Goal: Task Accomplishment & Management: Manage account settings

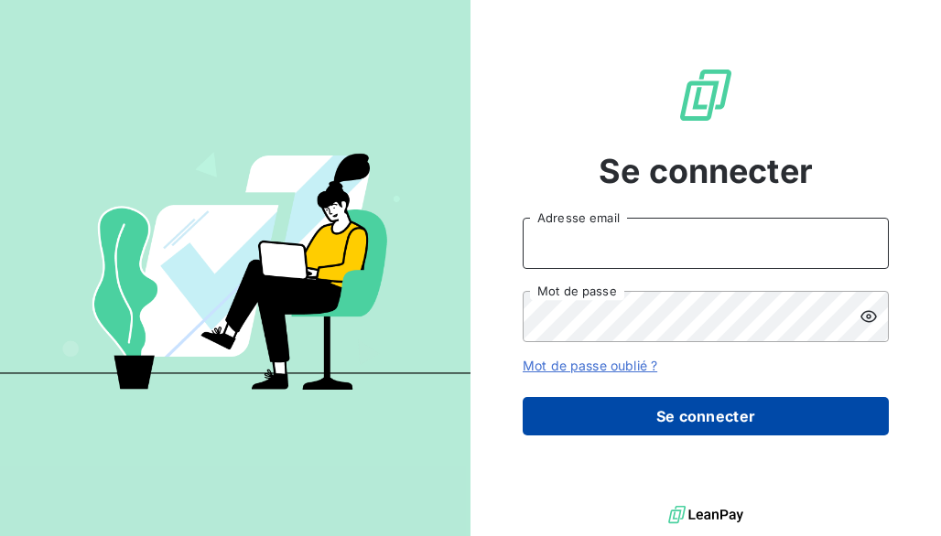
type input "[EMAIL_ADDRESS][DOMAIN_NAME]"
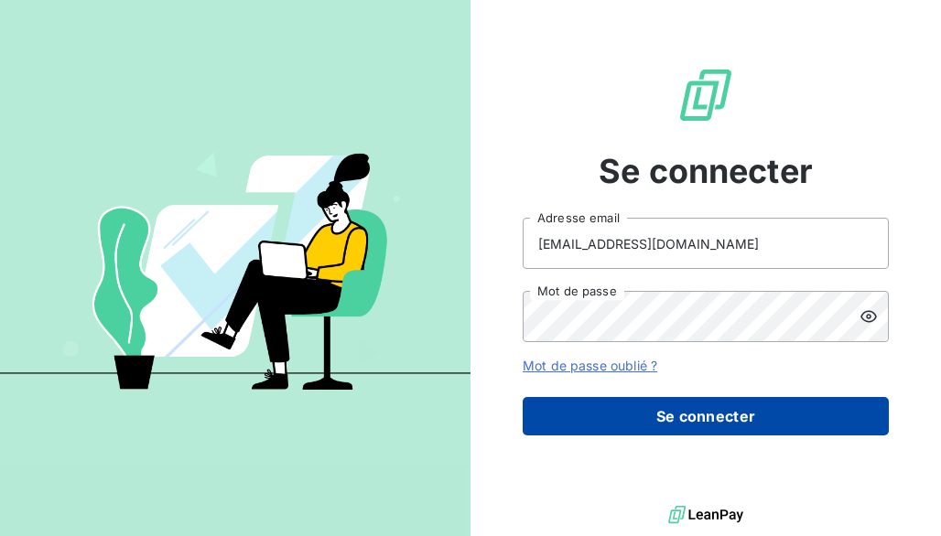
click at [629, 418] on button "Se connecter" at bounding box center [706, 416] width 366 height 38
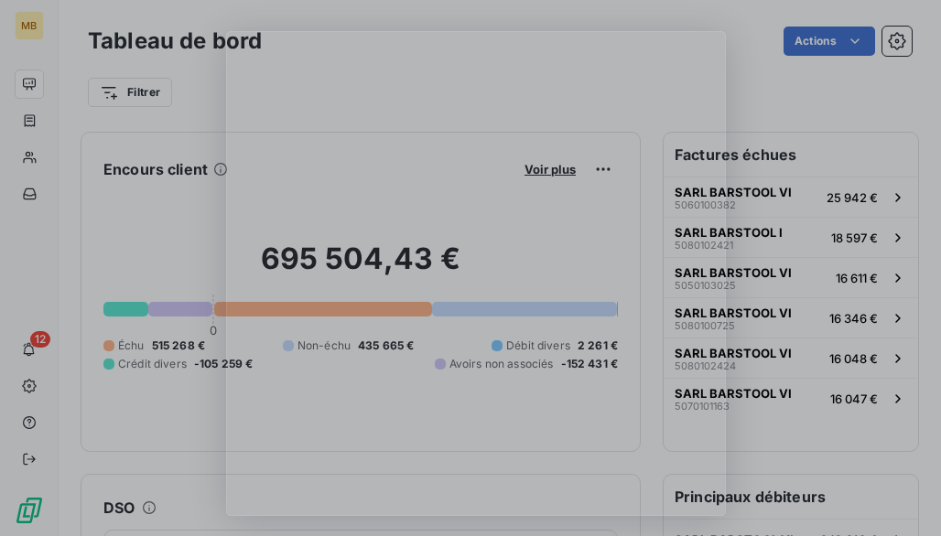
click at [142, 212] on div "Product tour overlay" at bounding box center [470, 268] width 941 height 536
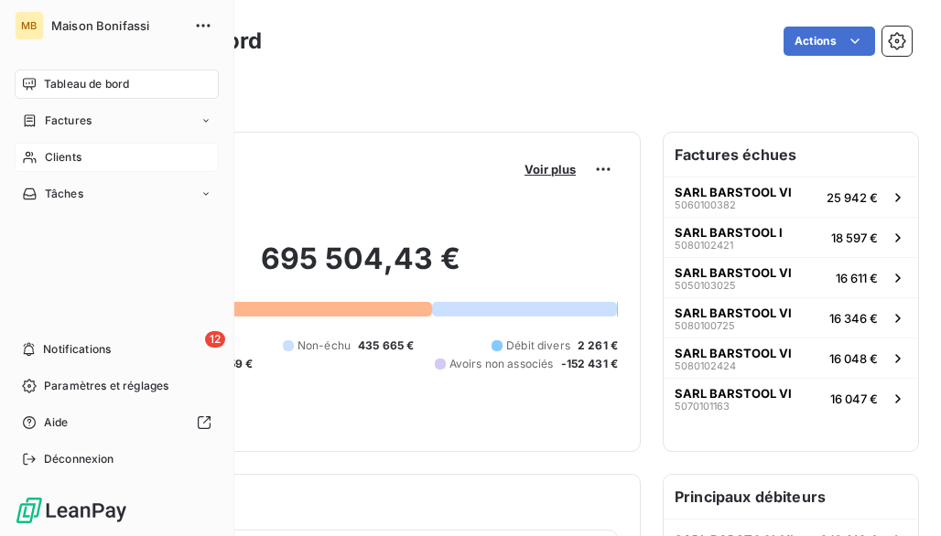
click at [56, 158] on span "Clients" at bounding box center [63, 157] width 37 height 16
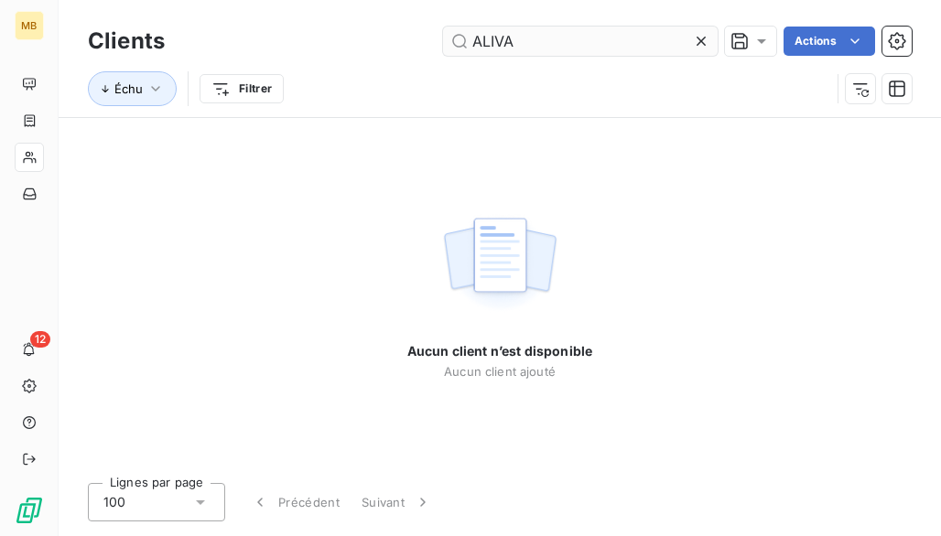
click at [533, 43] on input "ALIVA" at bounding box center [580, 41] width 275 height 29
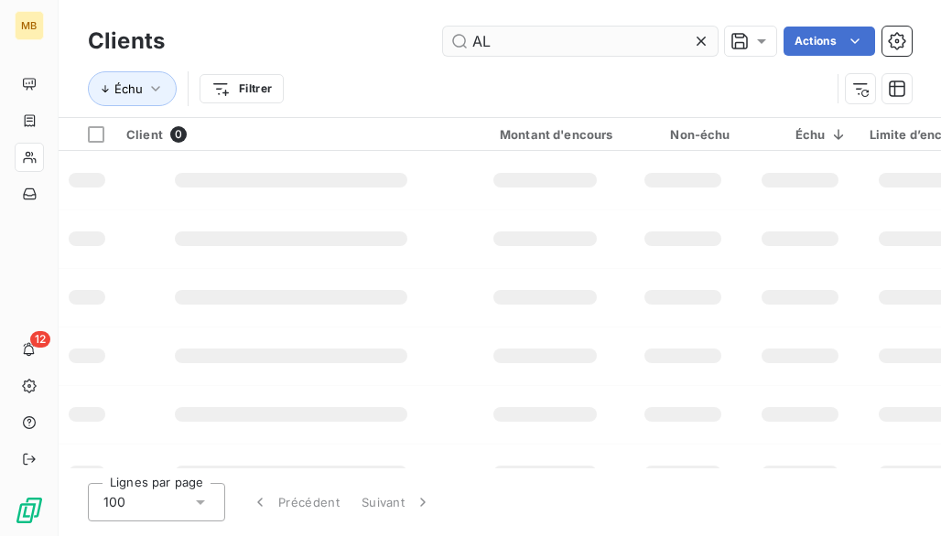
type input "A"
type input "BPR"
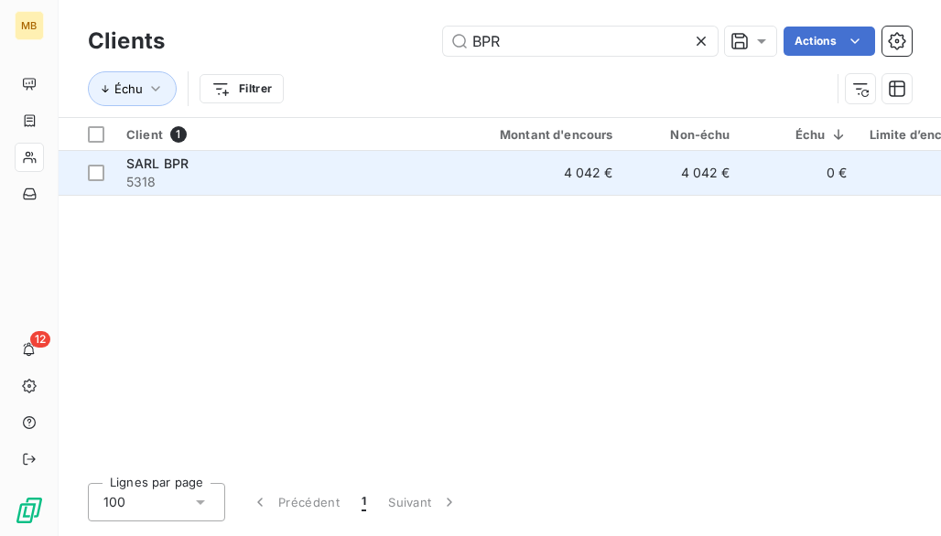
click at [347, 178] on span "5318" at bounding box center [290, 182] width 329 height 18
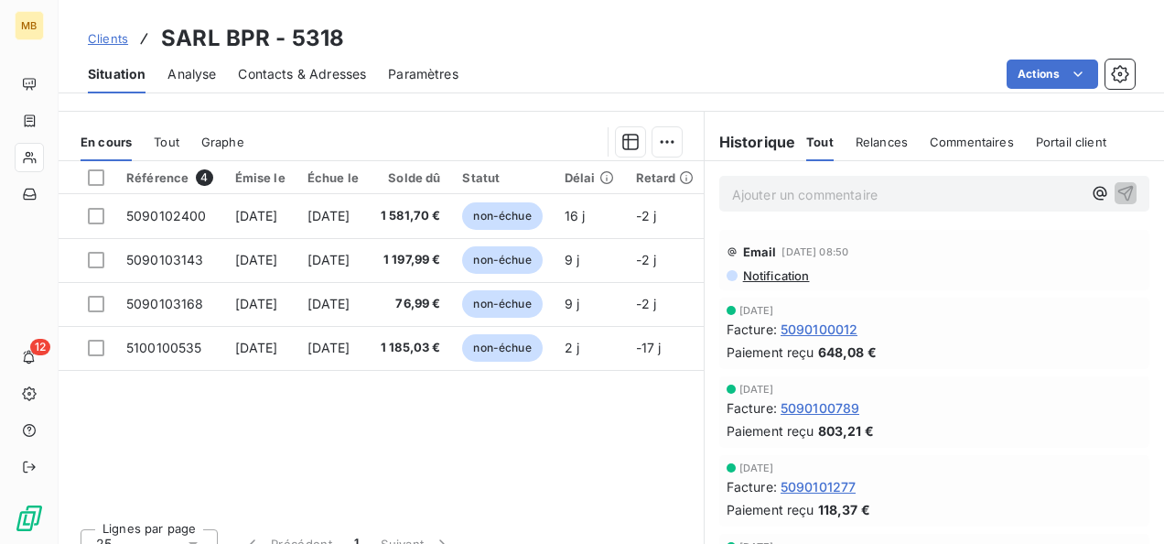
scroll to position [287, 0]
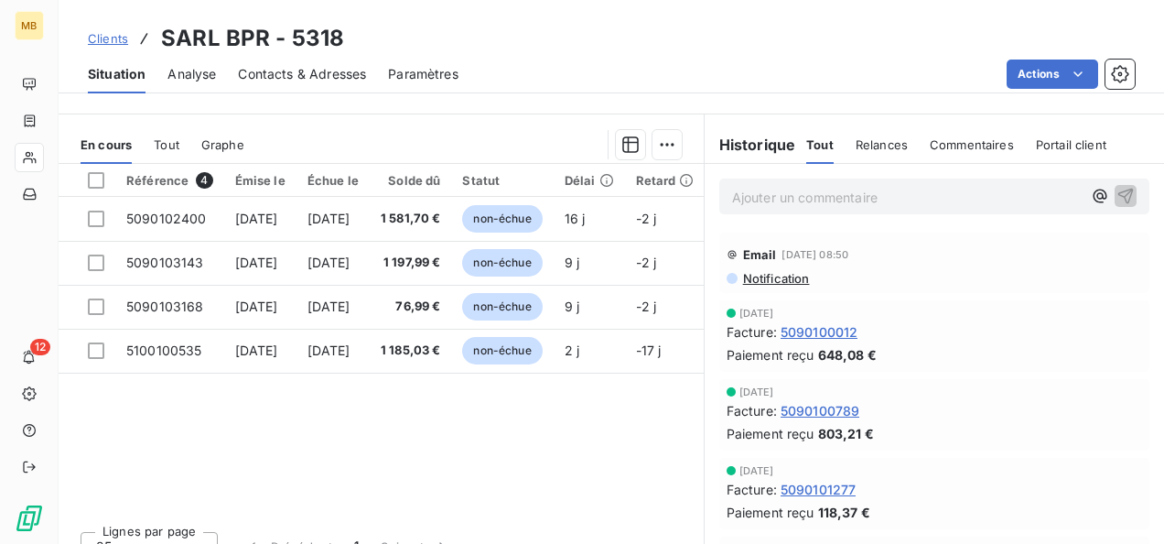
click at [826, 328] on span "5090100012" at bounding box center [820, 331] width 78 height 19
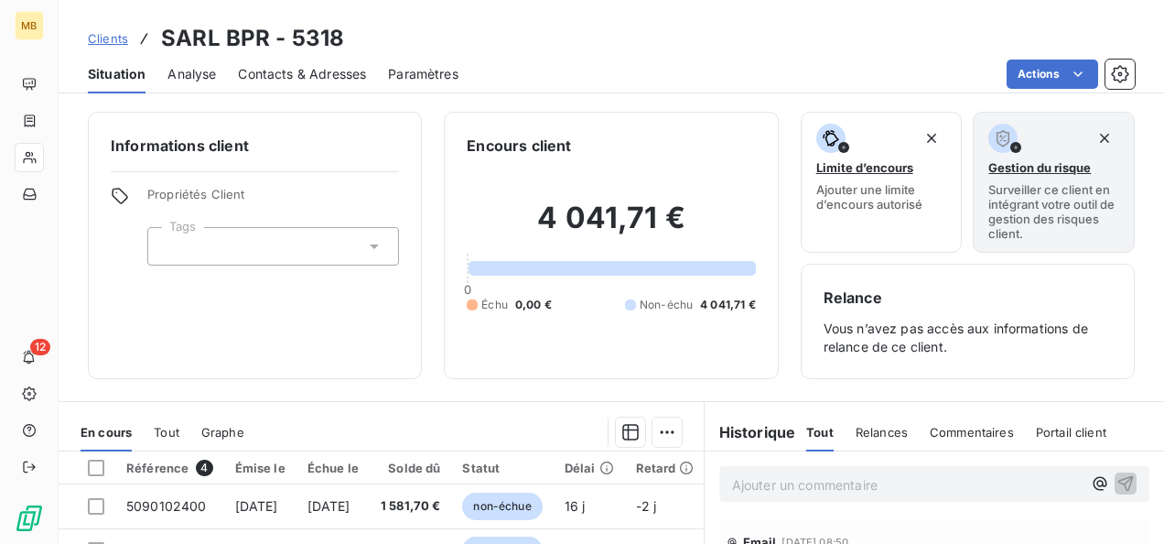
click at [747, 485] on p "Ajouter un commentaire ﻿" at bounding box center [907, 484] width 350 height 23
